Goal: Task Accomplishment & Management: Use online tool/utility

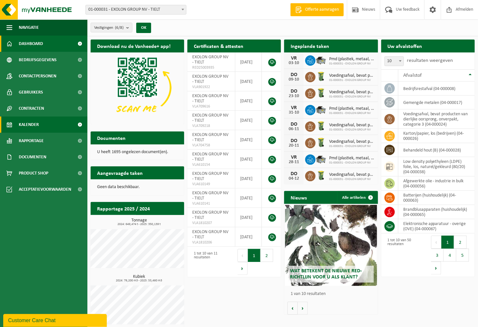
click at [54, 121] on link "Kalender" at bounding box center [43, 125] width 87 height 16
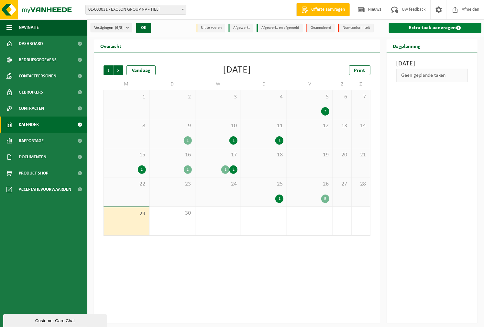
click at [435, 30] on link "Extra taak aanvragen" at bounding box center [435, 28] width 93 height 10
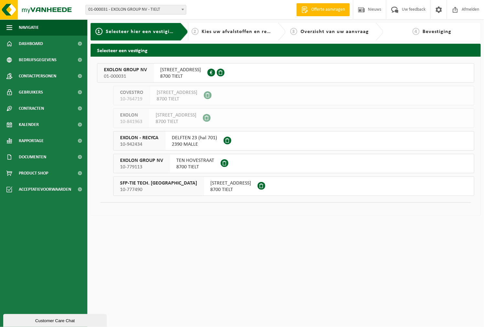
click at [116, 69] on span "EXOLON GROUP NV" at bounding box center [125, 70] width 43 height 6
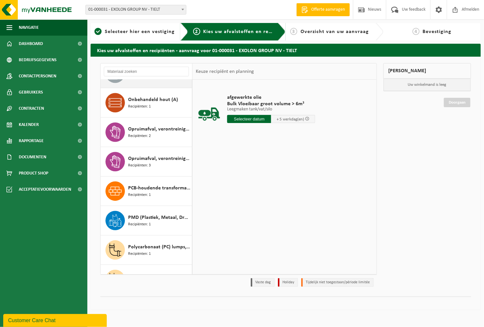
scroll to position [863, 0]
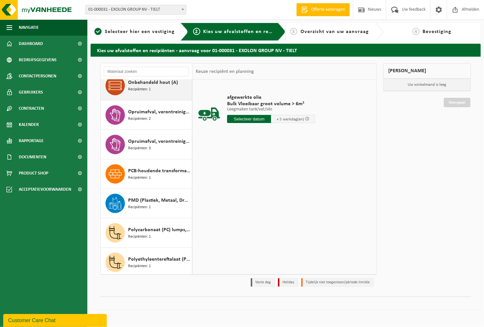
click at [153, 91] on div "Onbehandeld hout (A) Recipiënten: 1" at bounding box center [159, 85] width 62 height 19
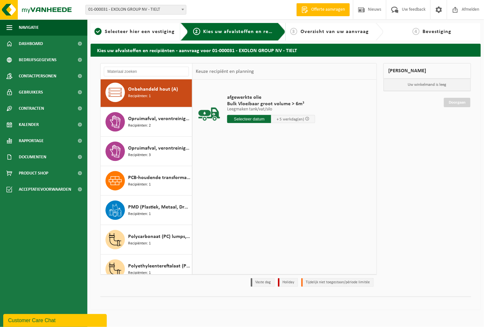
scroll to position [856, 0]
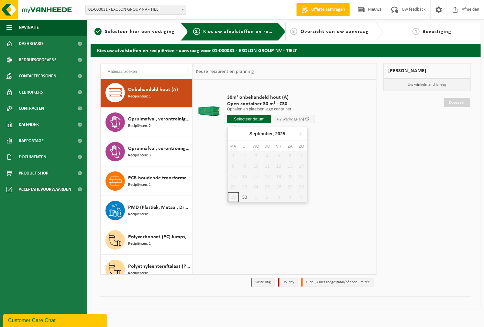
click at [249, 119] on input "text" at bounding box center [249, 119] width 44 height 8
click at [244, 197] on div "30" at bounding box center [244, 197] width 11 height 10
type input "Van 2025-09-30"
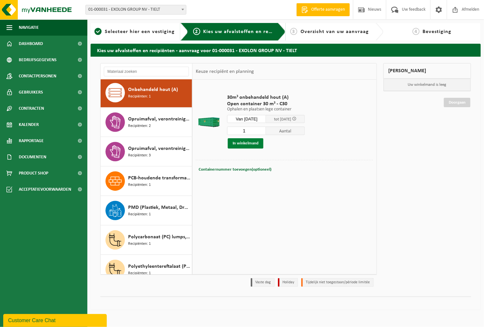
click at [252, 144] on button "In winkelmand" at bounding box center [246, 143] width 36 height 10
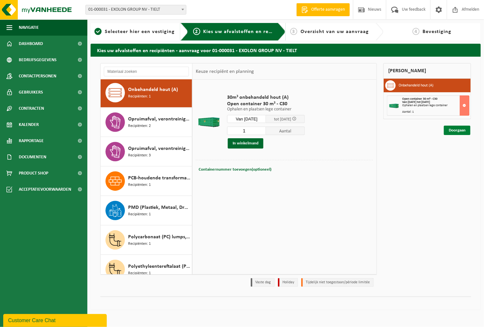
click at [464, 129] on link "Doorgaan" at bounding box center [457, 130] width 27 height 9
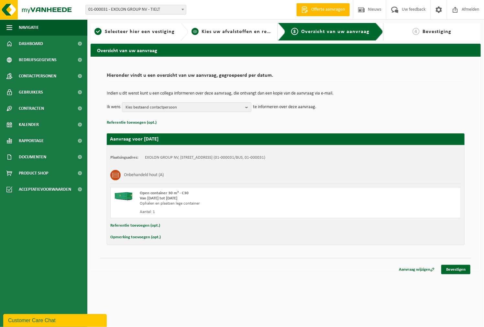
click at [254, 36] on div "2 Kies uw afvalstoffen en recipiënten" at bounding box center [237, 31] width 98 height 17
click at [230, 32] on span "Kies uw afvalstoffen en recipiënten" at bounding box center [246, 31] width 89 height 5
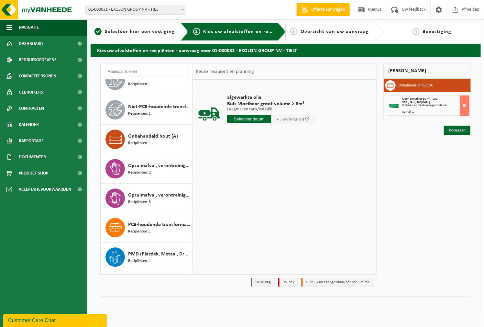
scroll to position [1222, 0]
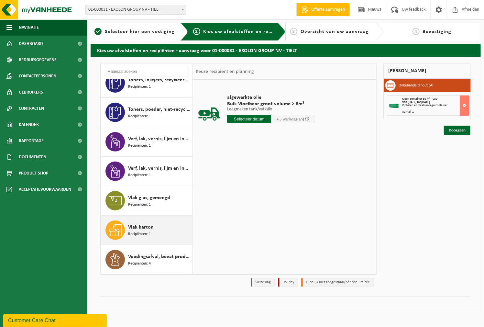
click at [157, 235] on div "Vlak karton Recipiënten: 1" at bounding box center [159, 230] width 62 height 19
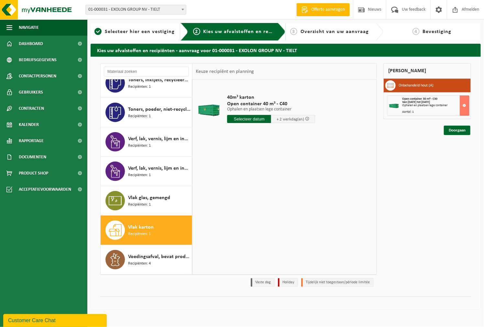
click at [245, 120] on input "text" at bounding box center [249, 119] width 44 height 8
click at [244, 196] on div "30" at bounding box center [244, 197] width 11 height 10
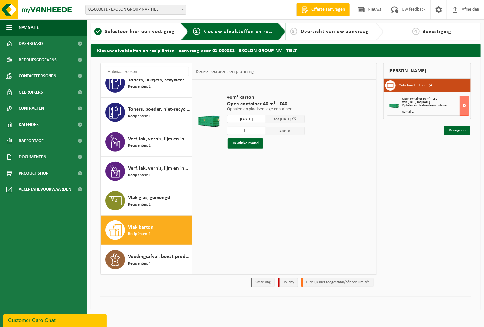
type input "Van [DATE]"
click at [246, 140] on button "In winkelmand" at bounding box center [246, 143] width 36 height 10
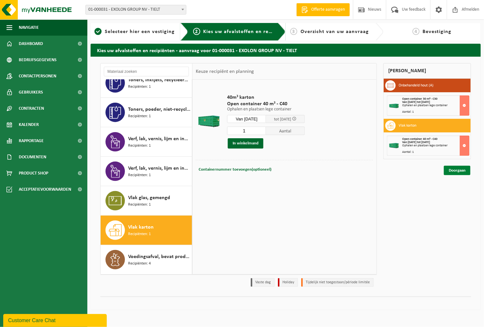
click at [459, 172] on link "Doorgaan" at bounding box center [457, 170] width 27 height 9
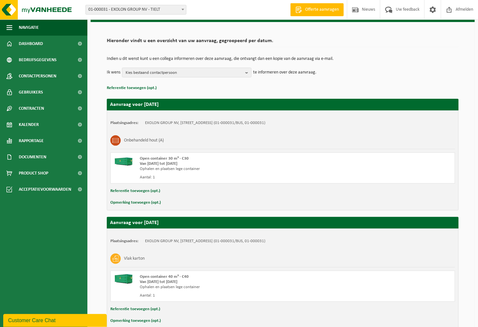
scroll to position [69, 0]
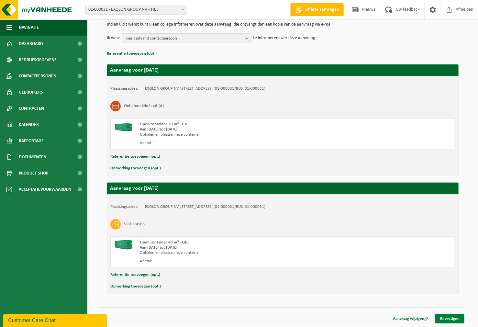
click at [453, 316] on link "Bevestigen" at bounding box center [450, 318] width 29 height 9
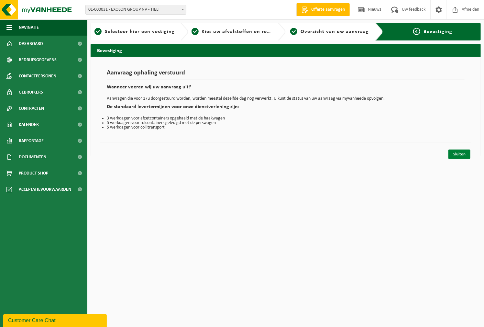
click at [461, 153] on link "Sluiten" at bounding box center [460, 154] width 22 height 9
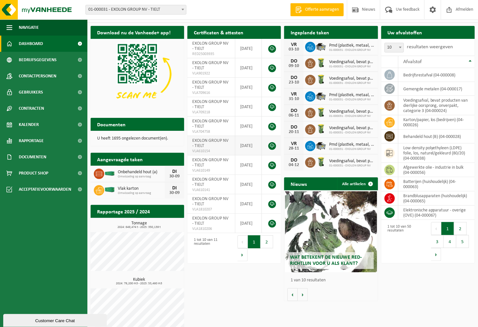
scroll to position [20, 0]
